Goal: Task Accomplishment & Management: Manage account settings

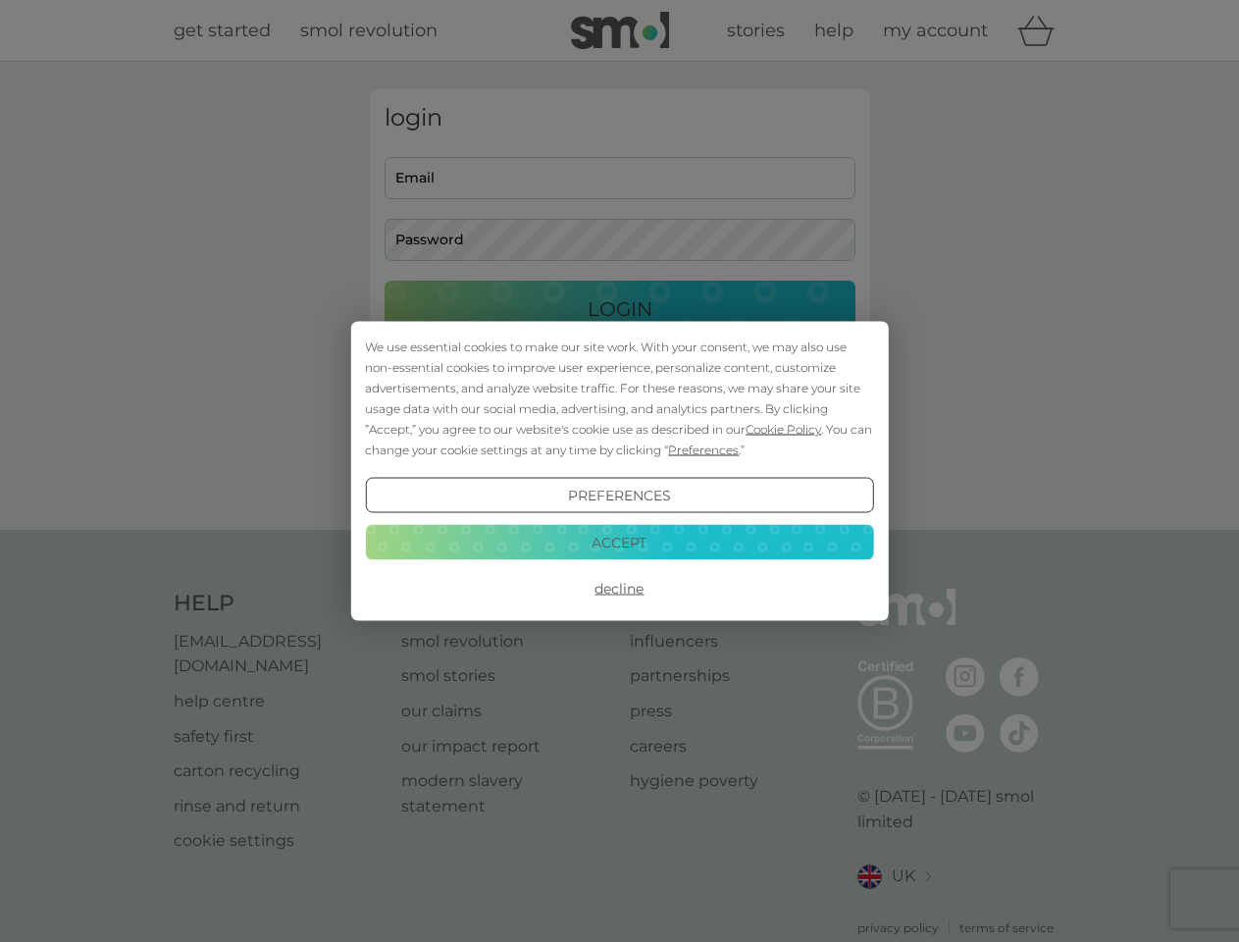
click at [784, 429] on span "Cookie Policy" at bounding box center [783, 429] width 76 height 15
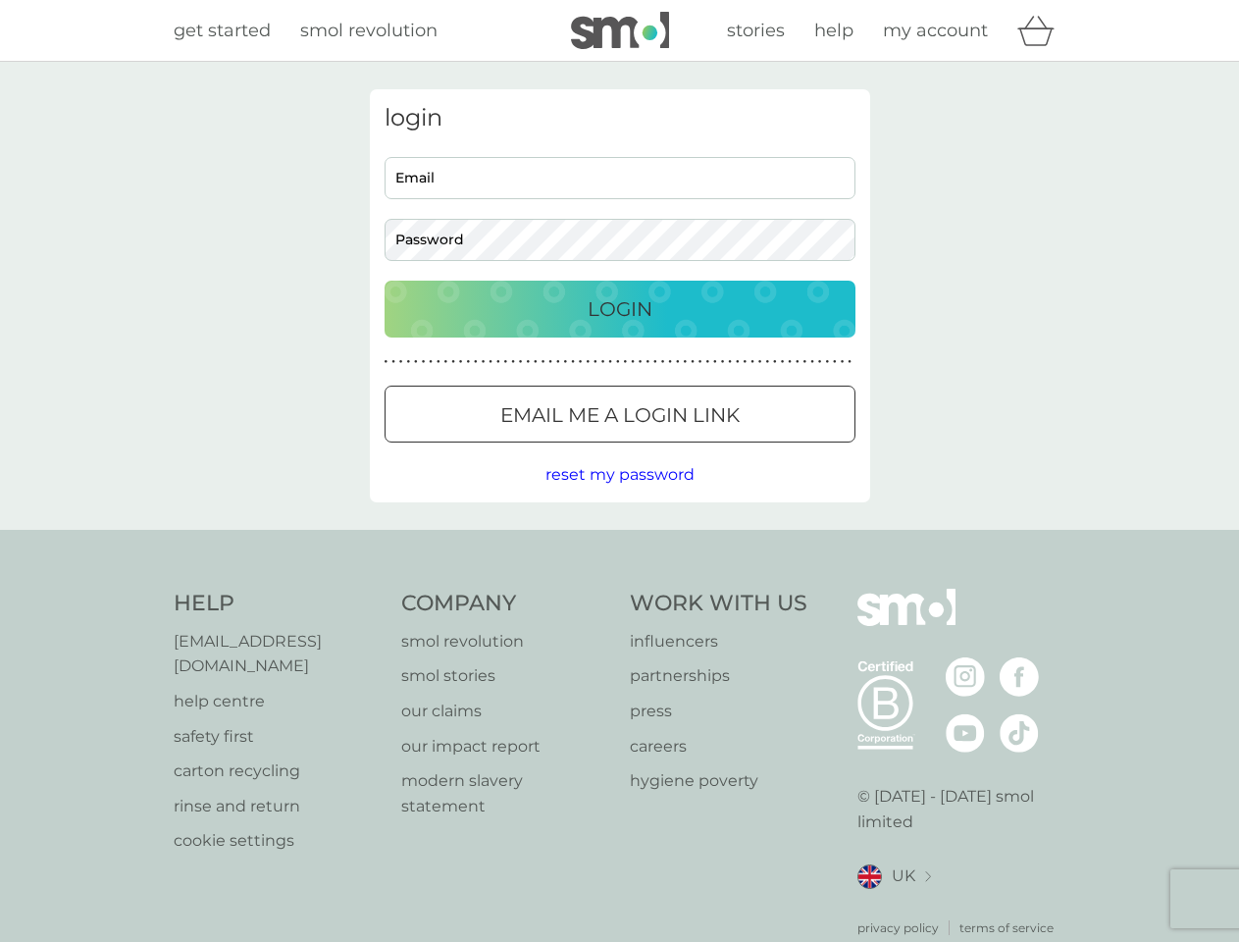
click at [701, 449] on div "login Email Password Login ● ● ● ● ● ● ● ● ● ● ● ● ● ● ● ● ● ● ● ● ● ● ● ● ● ● …" at bounding box center [620, 295] width 500 height 413
click at [619, 495] on div "login Email Password Login ● ● ● ● ● ● ● ● ● ● ● ● ● ● ● ● ● ● ● ● ● ● ● ● ● ● …" at bounding box center [620, 295] width 500 height 413
click at [619, 589] on div "Help [EMAIL_ADDRESS][DOMAIN_NAME] help centre safety first carton recycling rin…" at bounding box center [620, 763] width 893 height 348
click at [619, 541] on div "Help [EMAIL_ADDRESS][DOMAIN_NAME] help centre safety first carton recycling rin…" at bounding box center [619, 763] width 1239 height 466
